Goal: Task Accomplishment & Management: Manage account settings

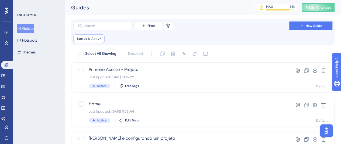
click at [94, 38] on span "Active" at bounding box center [96, 39] width 10 height 4
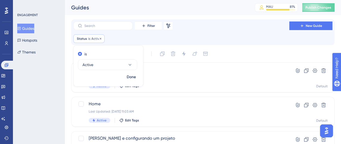
scroll to position [9, 0]
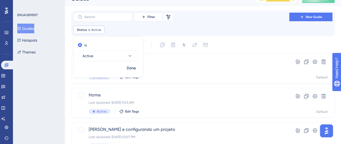
click at [99, 29] on icon at bounding box center [100, 29] width 3 height 3
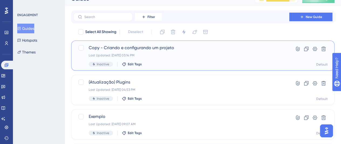
click at [163, 49] on span "Copy - Criando e configurando um projeto" at bounding box center [181, 48] width 185 height 6
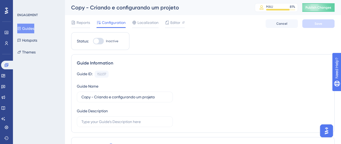
click at [96, 40] on div at bounding box center [96, 41] width 5 height 5
click at [93, 41] on input "Inactive" at bounding box center [93, 41] width 0 height 0
checkbox input "true"
click at [115, 96] on input "Copy - Criando e configurando um projeto" at bounding box center [124, 97] width 87 height 6
paste input "riando apontamentos e comentários"
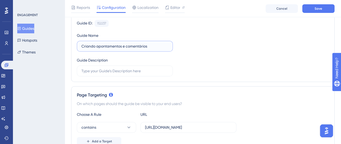
scroll to position [22, 0]
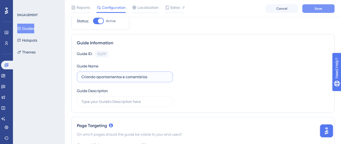
type input "Criando apontamentos e comentários"
click at [328, 9] on button "Save" at bounding box center [318, 8] width 32 height 9
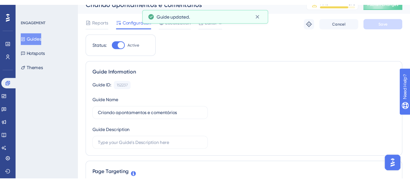
scroll to position [0, 0]
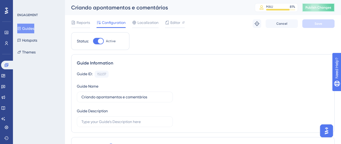
click at [325, 7] on span "Publish Changes" at bounding box center [318, 7] width 26 height 4
click at [33, 28] on button "Guides" at bounding box center [25, 29] width 17 height 10
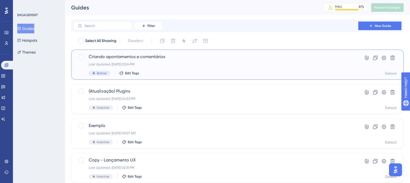
click at [158, 57] on span "Criando apontamentos e comentários" at bounding box center [216, 57] width 254 height 6
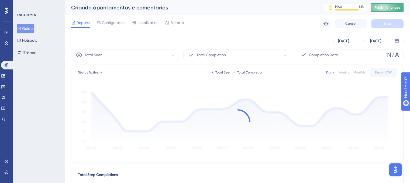
click at [341, 6] on span "Publish Changes" at bounding box center [387, 7] width 26 height 4
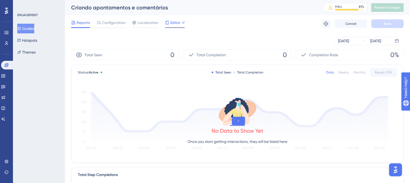
click at [174, 25] on span "Editor" at bounding box center [175, 22] width 10 height 6
click at [174, 22] on span "Editor" at bounding box center [175, 22] width 10 height 6
click at [114, 23] on span "Configuration" at bounding box center [114, 22] width 24 height 6
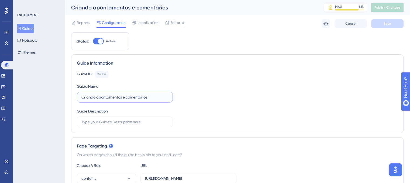
click at [113, 95] on input "Criando apontamentos e comentários" at bounding box center [124, 97] width 87 height 6
paste input "e configurando um projeto"
click at [198, 98] on div "Guide ID: 152237 Copy Guide Name Criando e configurando um projeto Guide Descri…" at bounding box center [237, 99] width 321 height 57
click at [341, 26] on button "Save" at bounding box center [387, 23] width 32 height 9
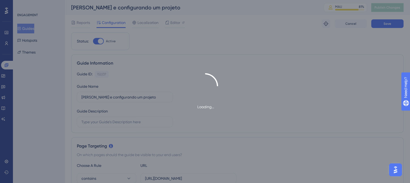
type input "Criando e configurando um projeto-1"
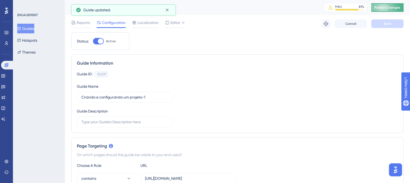
click at [341, 5] on button "Publish Changes" at bounding box center [387, 7] width 32 height 9
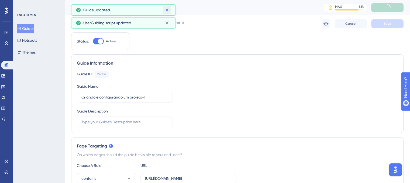
click at [167, 11] on icon at bounding box center [166, 9] width 5 height 5
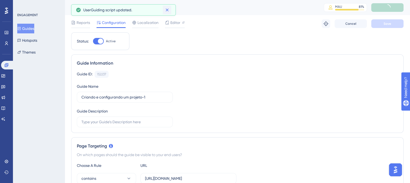
click at [167, 11] on icon at bounding box center [166, 9] width 5 height 5
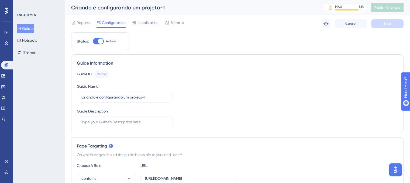
click at [28, 27] on button "Guides" at bounding box center [25, 29] width 17 height 10
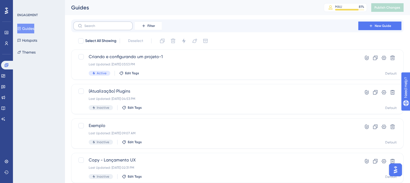
click at [123, 28] on label at bounding box center [102, 26] width 59 height 9
click at [107, 24] on input "text" at bounding box center [106, 26] width 44 height 4
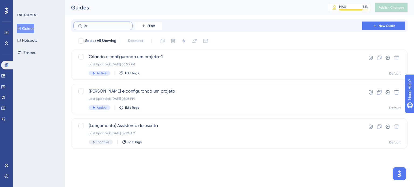
type input "cra"
checkbox input "true"
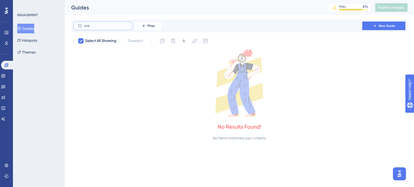
type input "cr"
checkbox input "false"
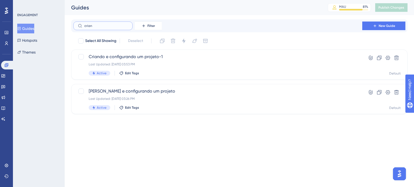
type input "crian"
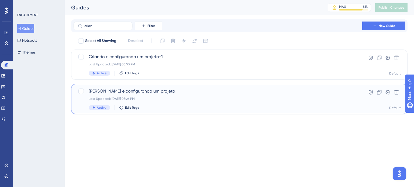
click at [339, 92] on span "Criando e configurando um projeto" at bounding box center [218, 91] width 258 height 6
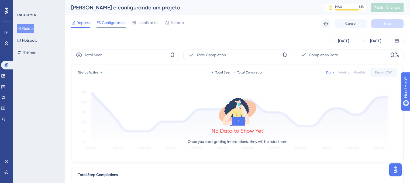
click at [104, 22] on span "Configuration" at bounding box center [114, 22] width 24 height 6
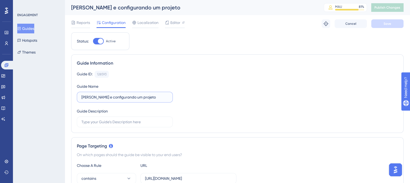
click at [131, 96] on input "Criando e configurando um projeto" at bounding box center [124, 97] width 87 height 6
paste input "Apontamentos e Comentários"
type input "Criando Apontamentos e Comentários"
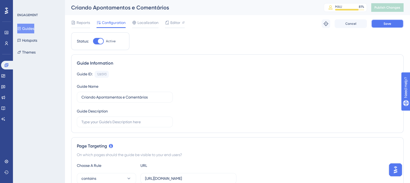
click at [341, 25] on span "Save" at bounding box center [388, 24] width 8 height 4
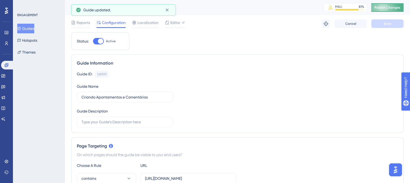
click at [341, 9] on span "Publish Changes" at bounding box center [387, 7] width 26 height 4
click at [30, 29] on button "Guides" at bounding box center [25, 29] width 17 height 10
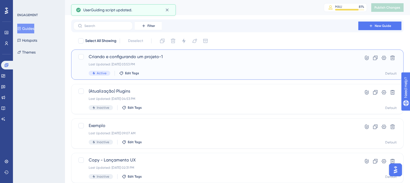
click at [151, 54] on span "Criando e configurando um projeto-1" at bounding box center [216, 57] width 254 height 6
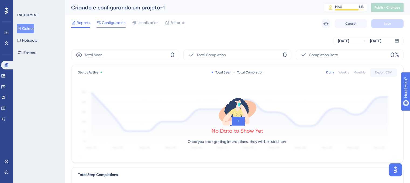
click at [118, 21] on span "Configuration" at bounding box center [114, 22] width 24 height 6
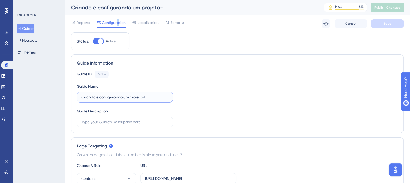
click at [154, 95] on input "Criando e configurando um projeto-1" at bounding box center [124, 97] width 87 height 6
type input "Criando e configurando um projeto"
click at [341, 21] on button "Save" at bounding box center [387, 23] width 32 height 9
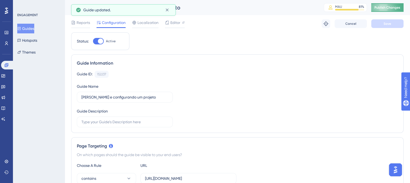
click at [341, 8] on span "Publish Changes" at bounding box center [387, 7] width 26 height 4
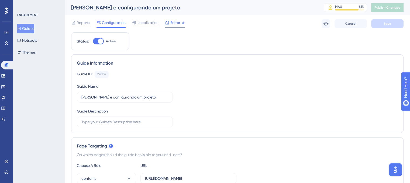
click at [175, 21] on span "Editor" at bounding box center [175, 22] width 10 height 6
click at [177, 24] on span "Editor" at bounding box center [175, 22] width 10 height 6
